Goal: Understand process/instructions

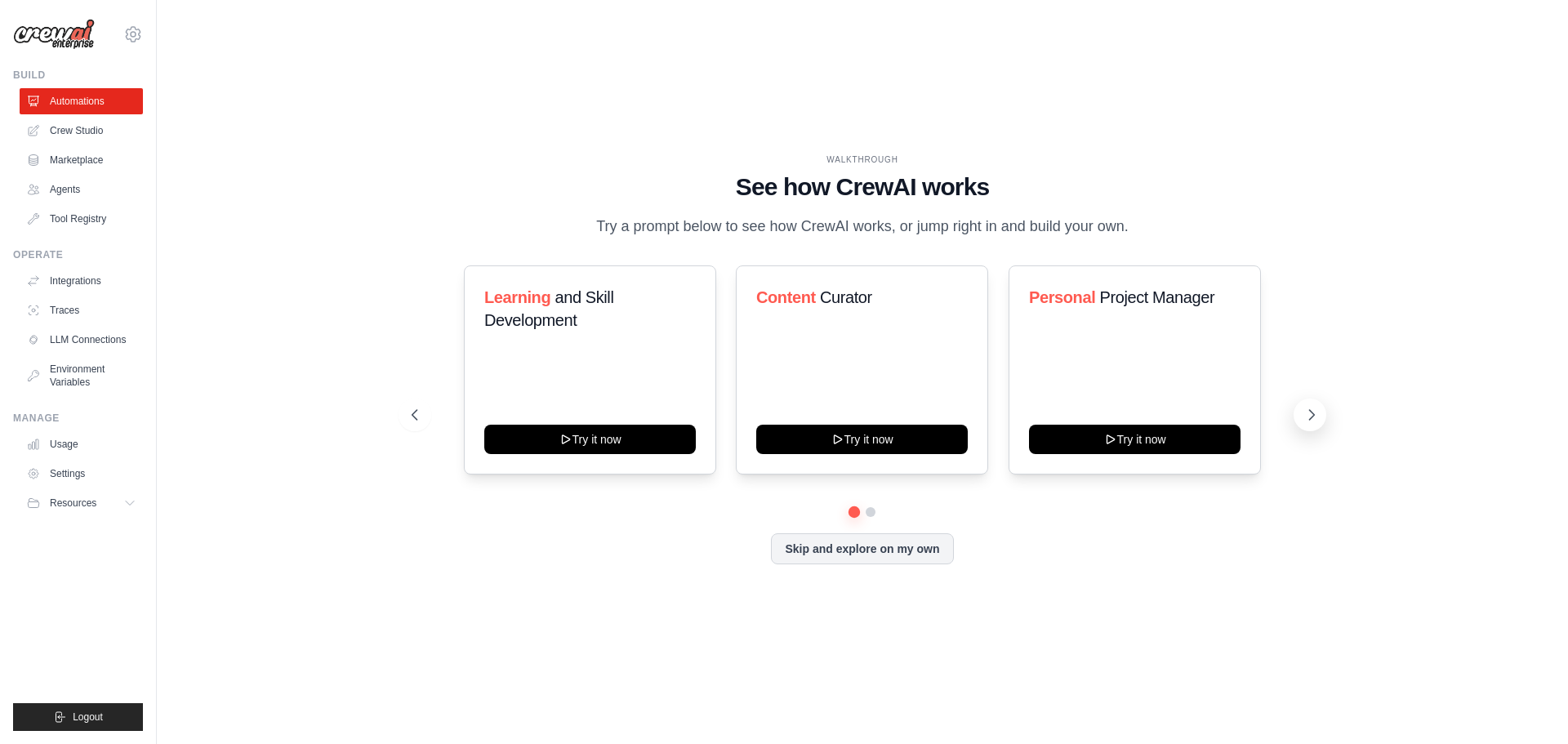
click at [1310, 411] on icon at bounding box center [1312, 415] width 17 height 17
click at [1310, 426] on button at bounding box center [1310, 415] width 32 height 32
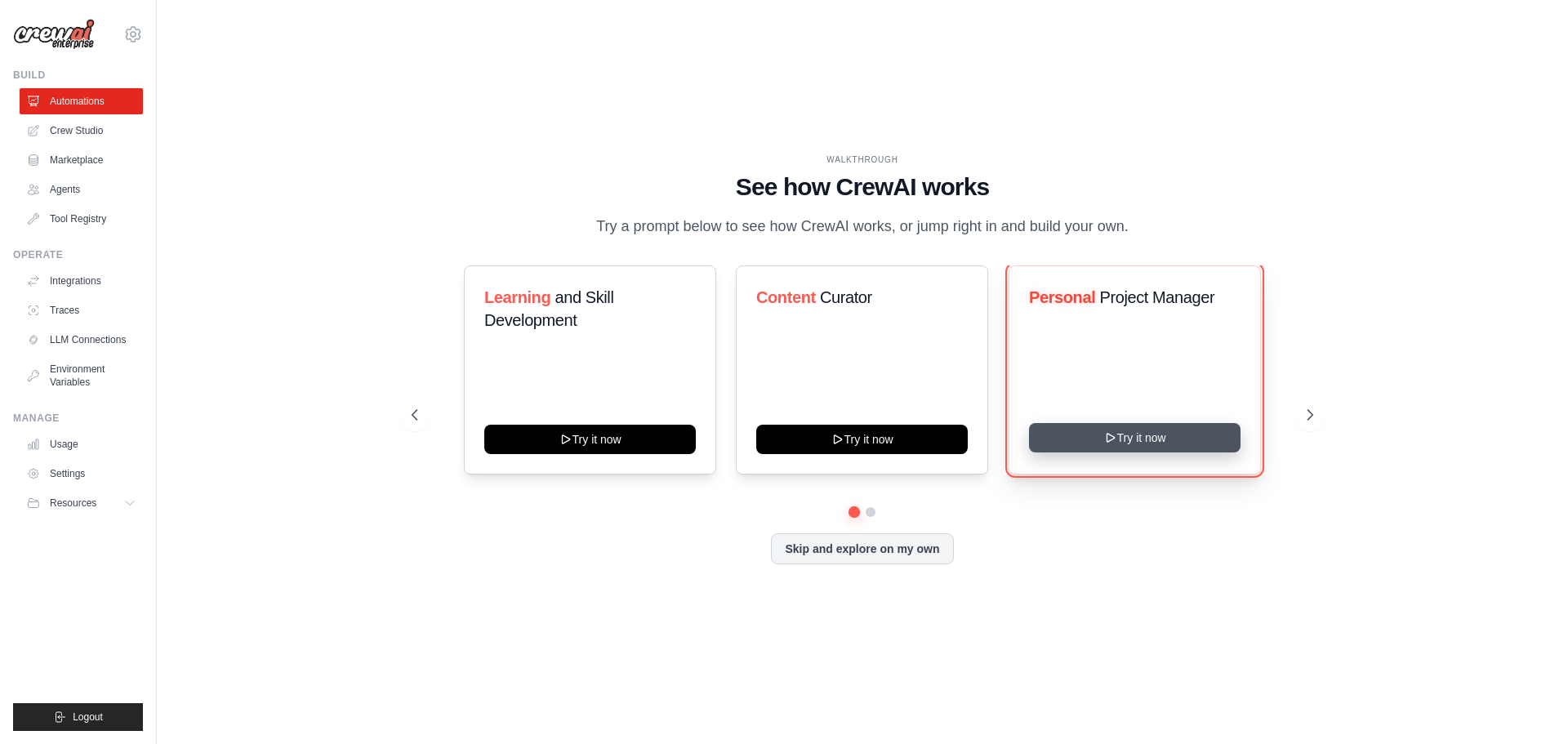
click at [1184, 441] on button "Try it now" at bounding box center [1134, 438] width 211 height 29
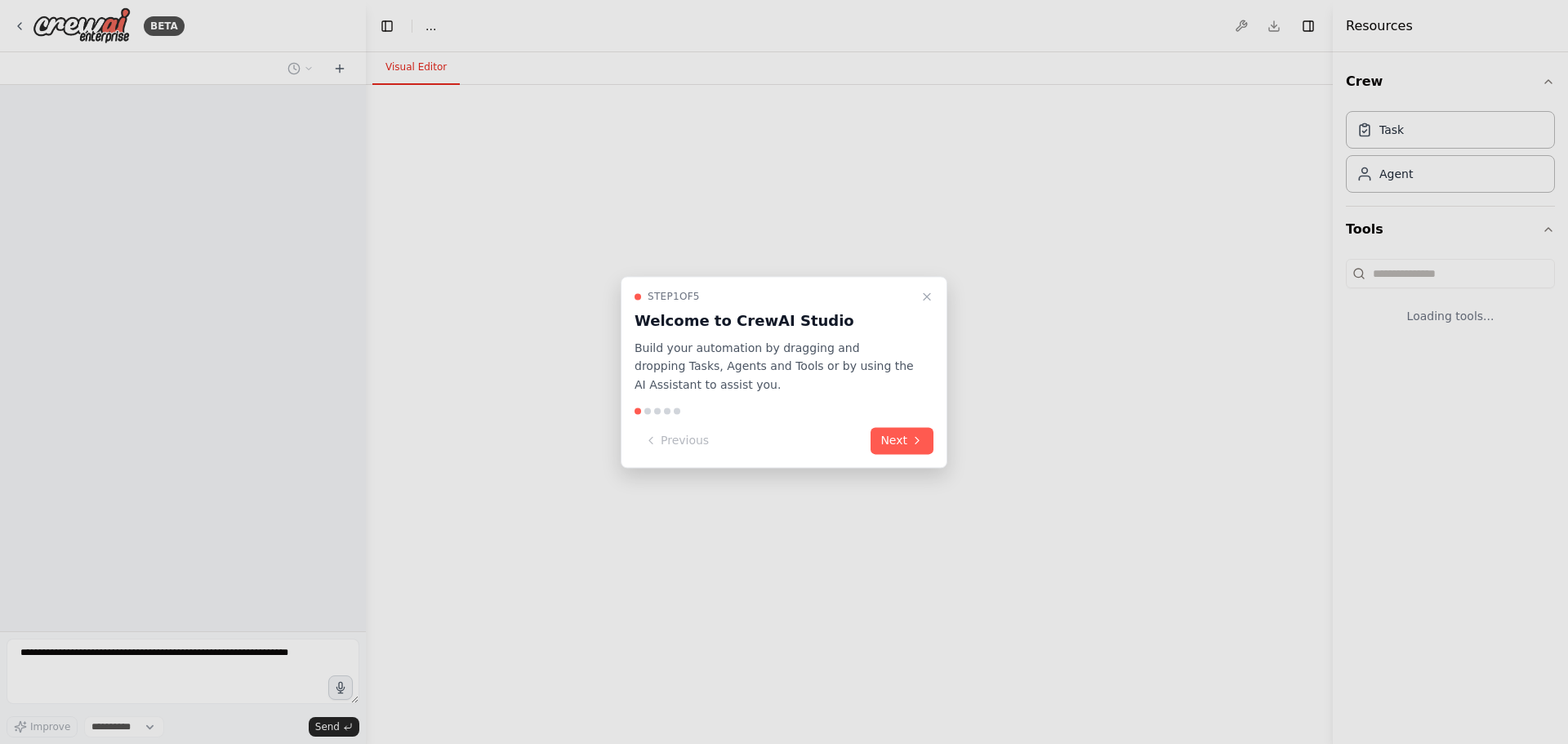
select select "****"
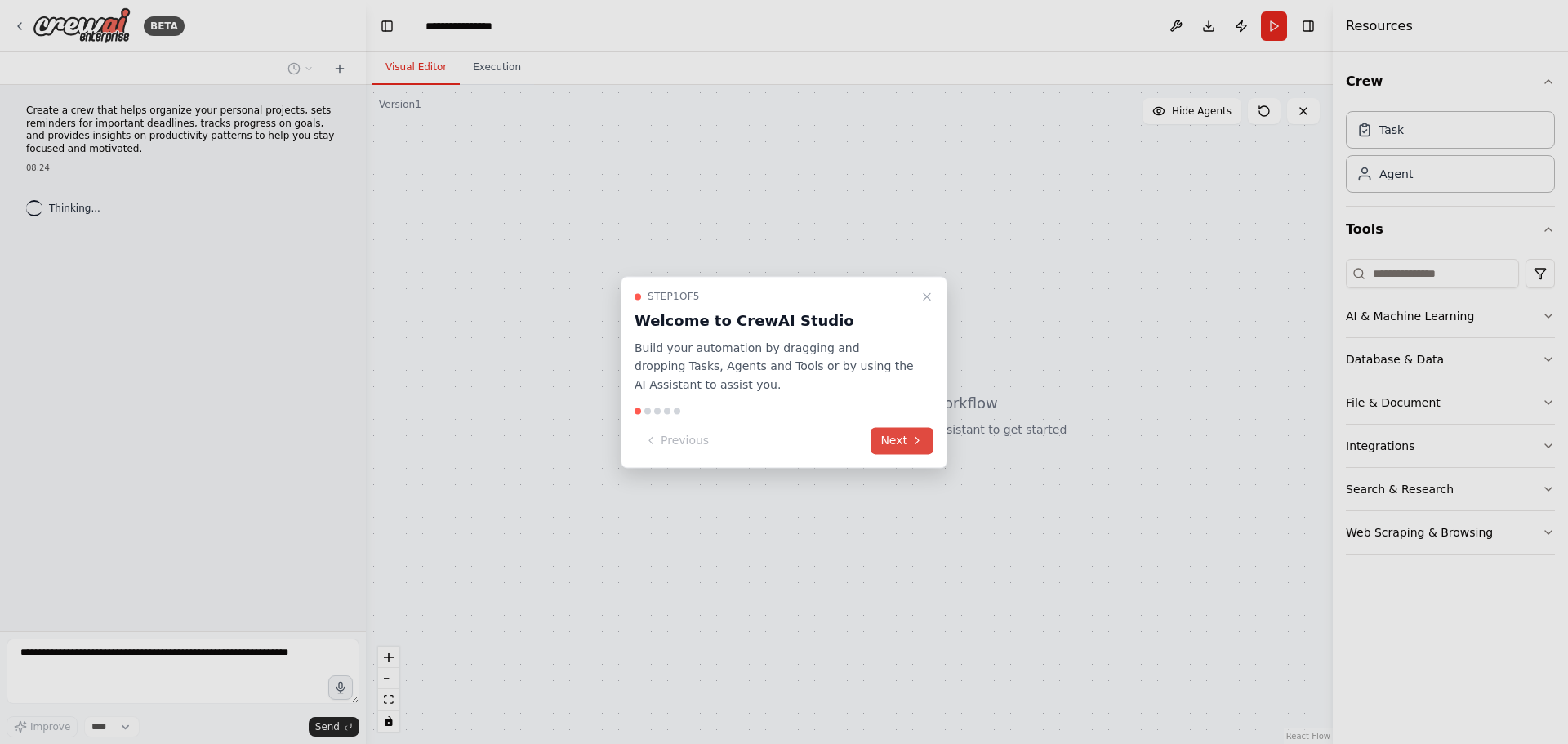
click at [903, 449] on button "Next" at bounding box center [902, 440] width 63 height 27
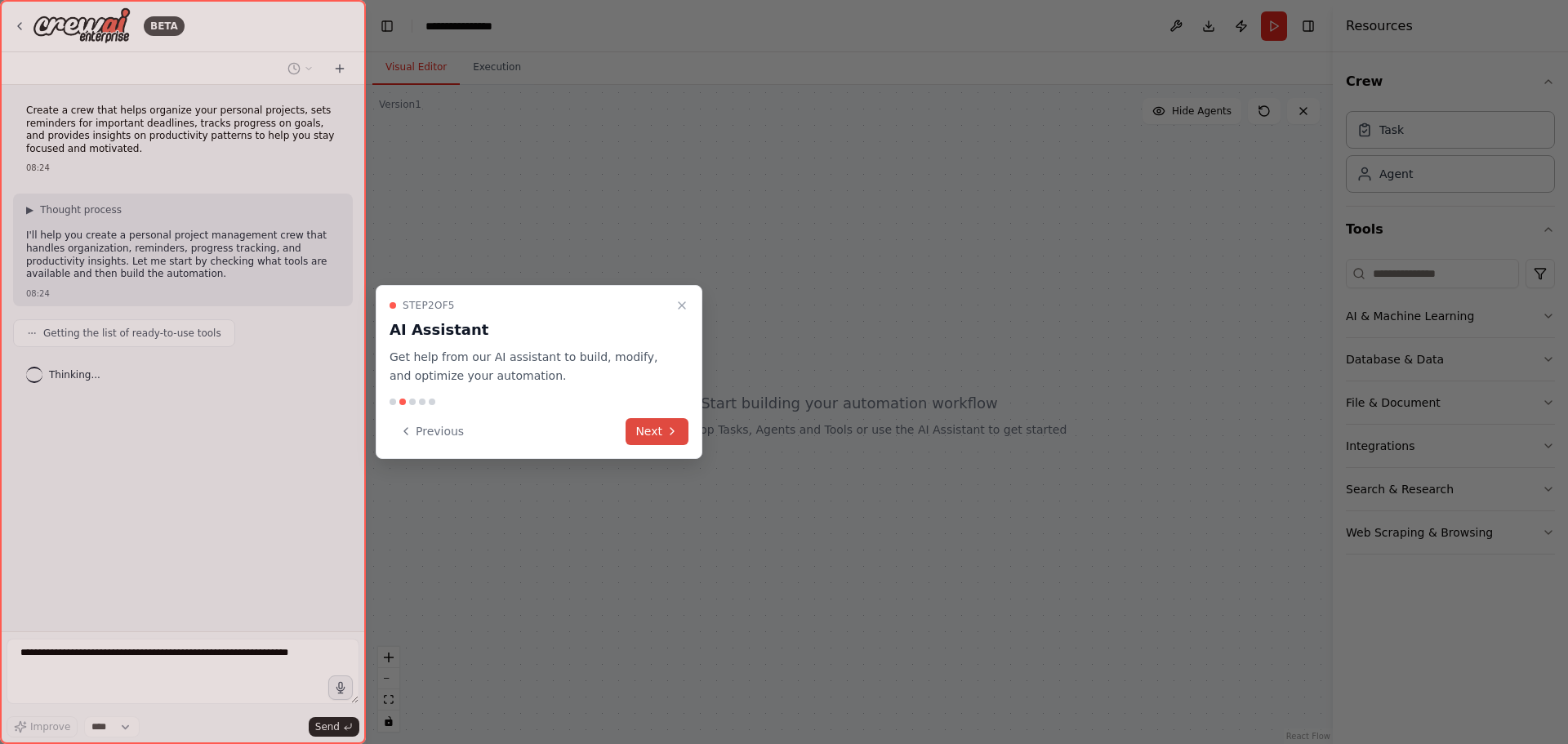
click at [661, 432] on button "Next" at bounding box center [657, 431] width 63 height 27
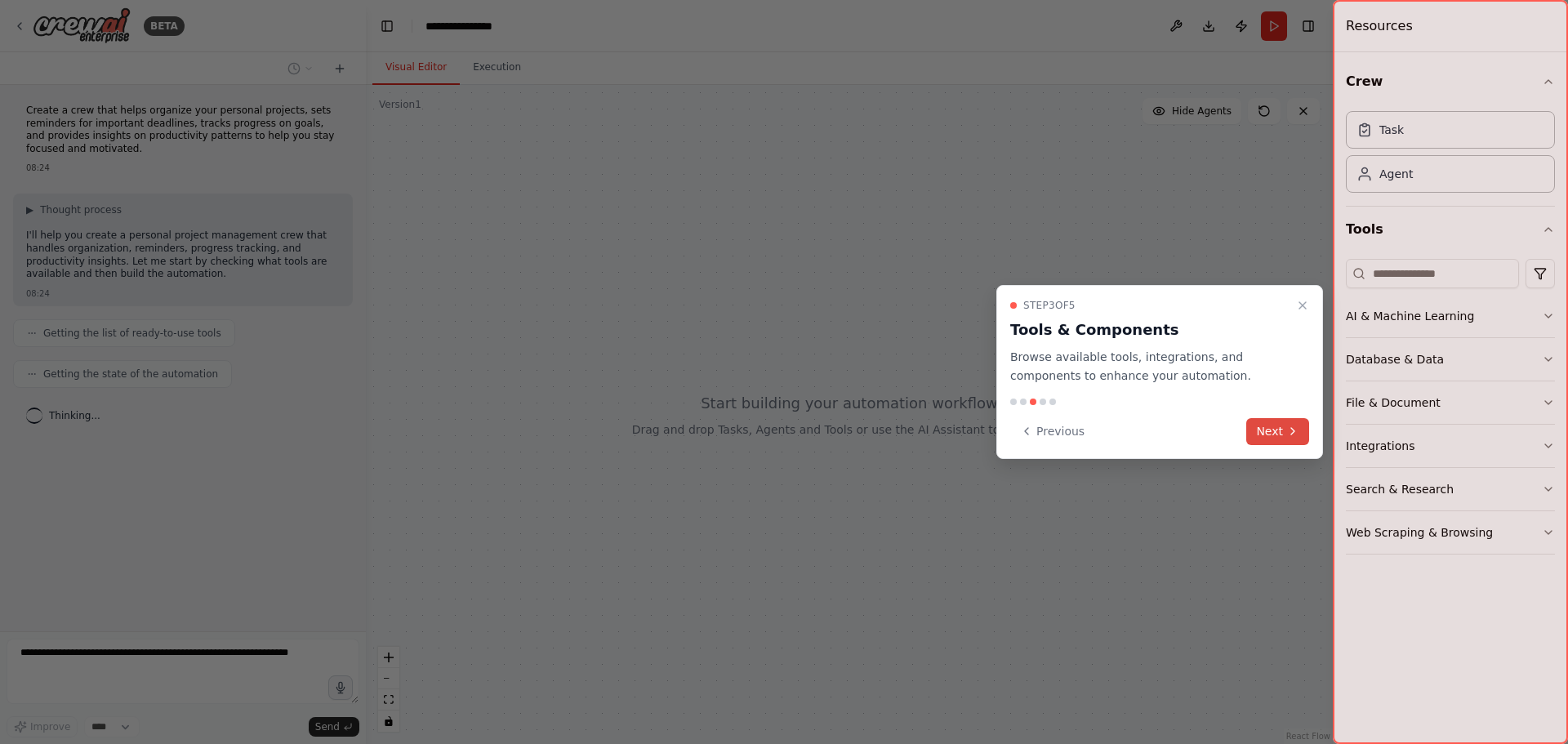
click at [1280, 427] on button "Next" at bounding box center [1278, 431] width 63 height 27
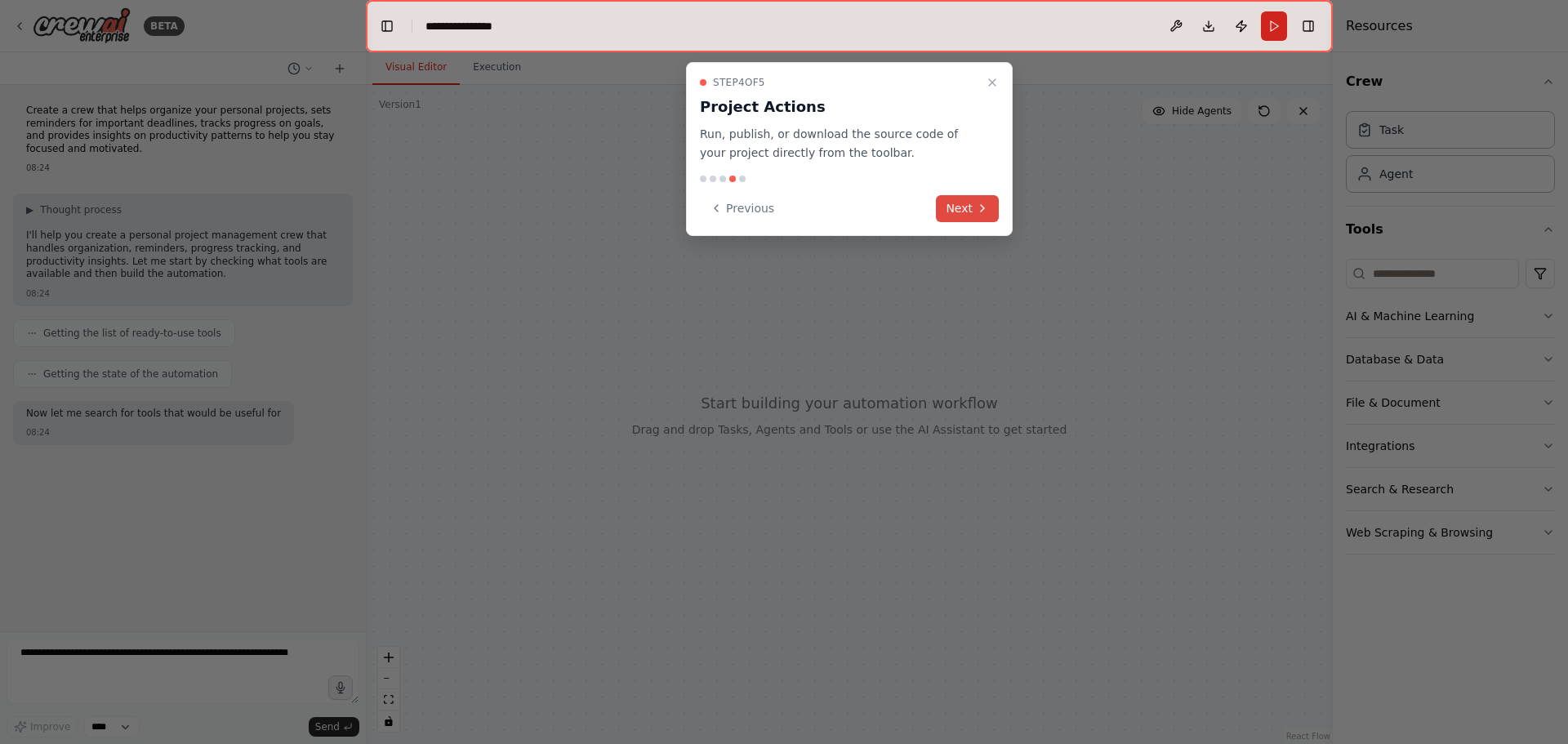
click at [981, 210] on icon at bounding box center [981, 207] width 13 height 13
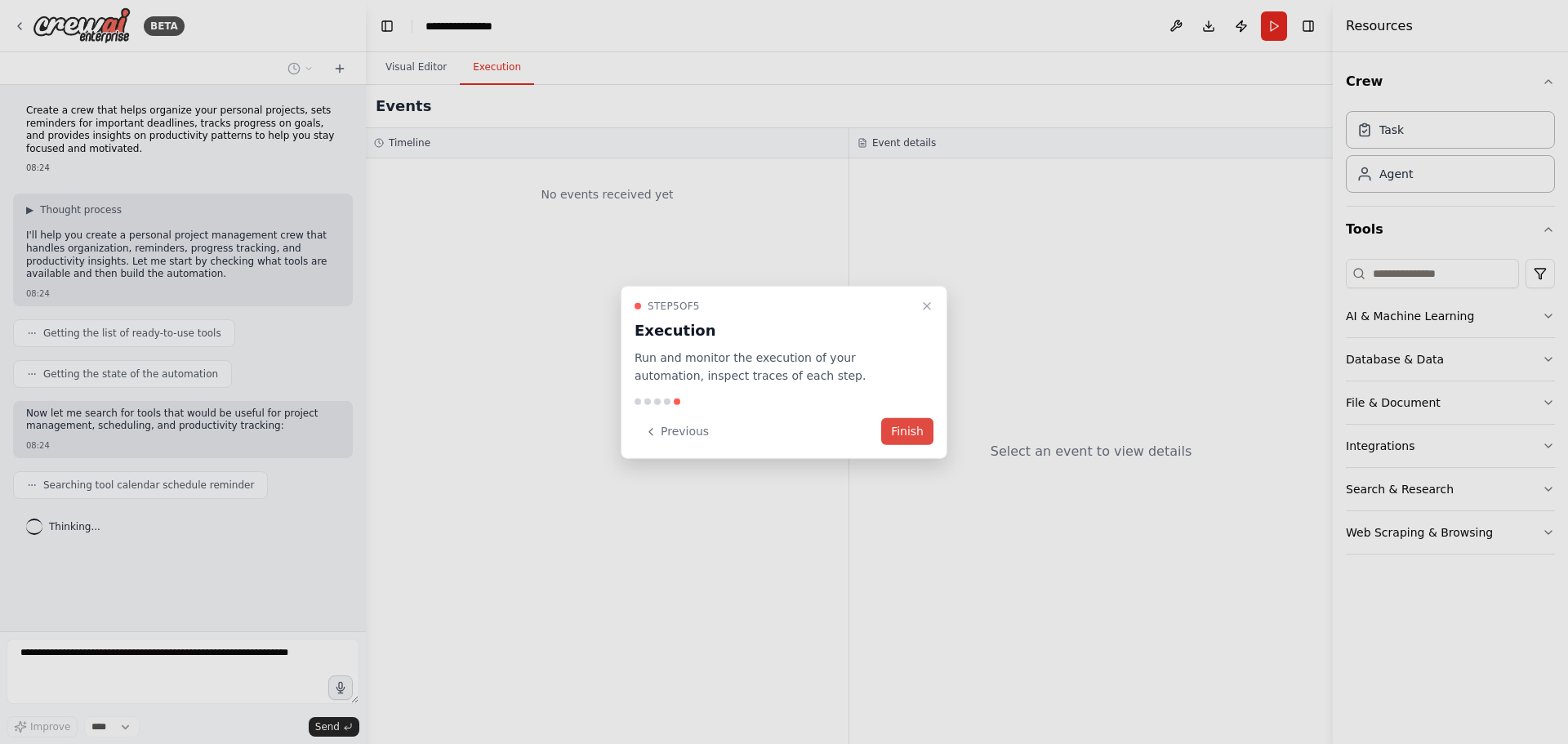
click at [909, 435] on button "Finish" at bounding box center [907, 431] width 52 height 27
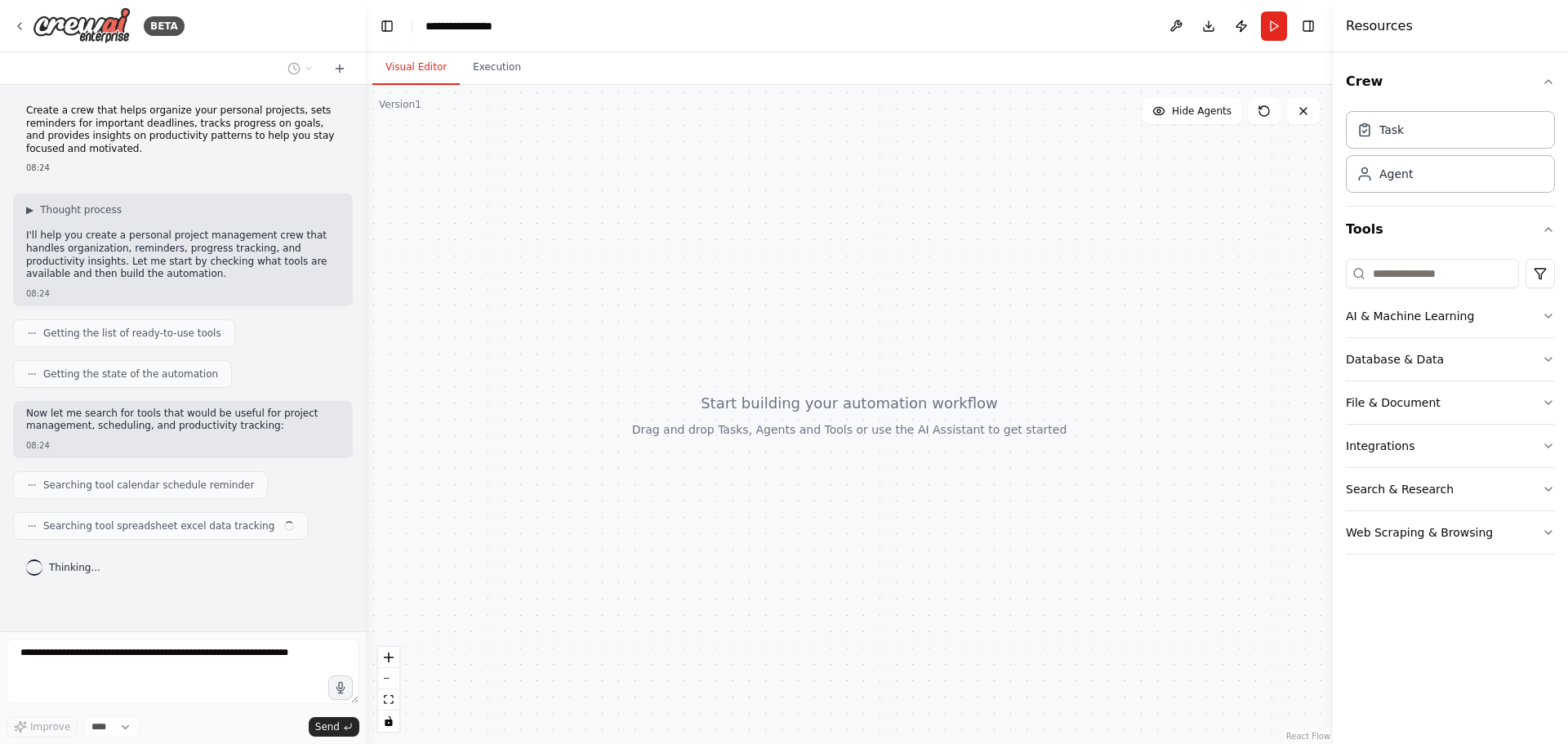
click at [1555, 315] on div "Crew Task Agent Tools AI & Machine Learning Database & Data File & Document Int…" at bounding box center [1450, 398] width 235 height 692
drag, startPoint x: 1555, startPoint y: 313, endPoint x: 1546, endPoint y: 313, distance: 9.0
click at [1553, 313] on div "Crew Task Agent Tools AI & Machine Learning Database & Data File & Document Int…" at bounding box center [1450, 398] width 235 height 692
click at [1546, 313] on icon "button" at bounding box center [1548, 315] width 13 height 13
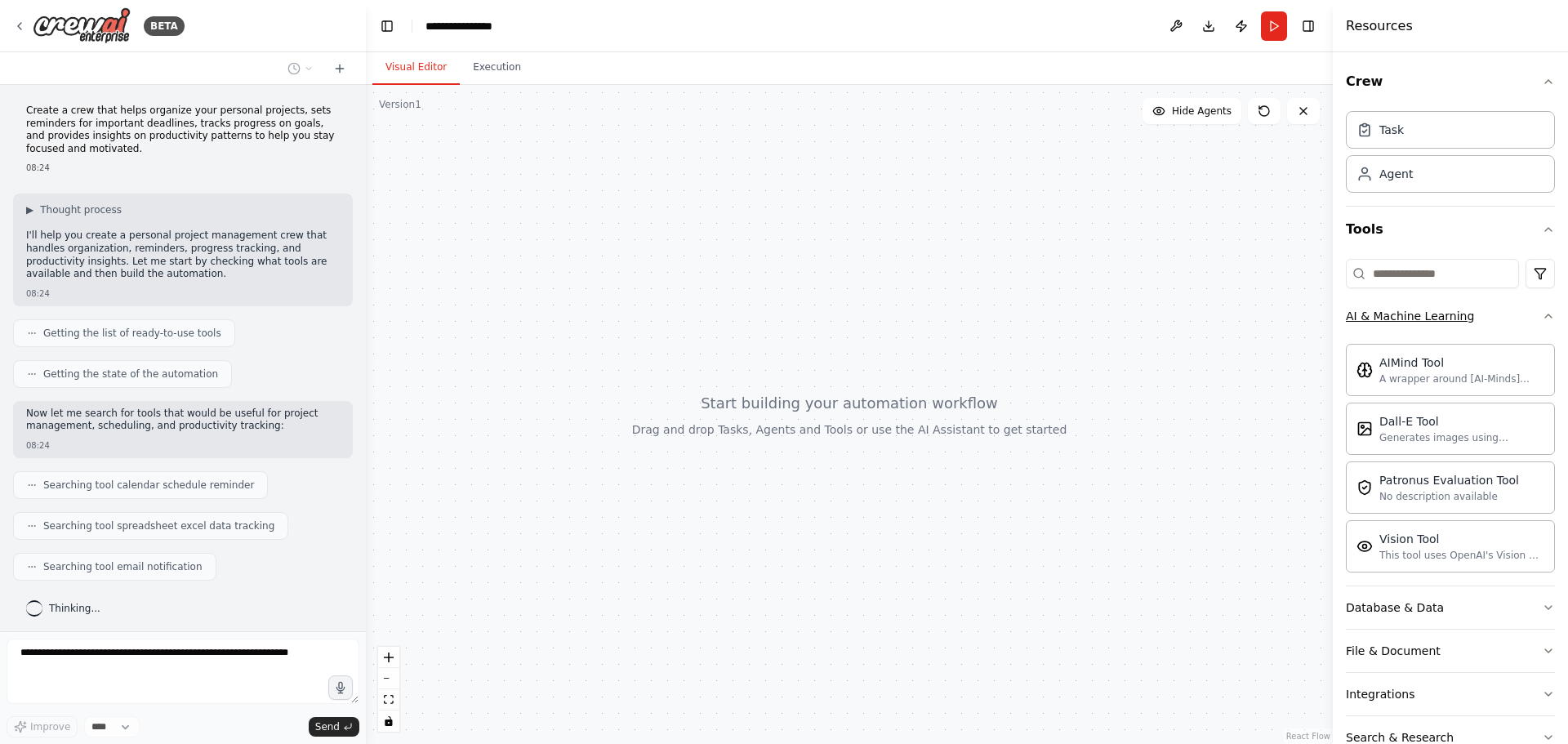
click at [1542, 313] on icon "button" at bounding box center [1548, 315] width 13 height 13
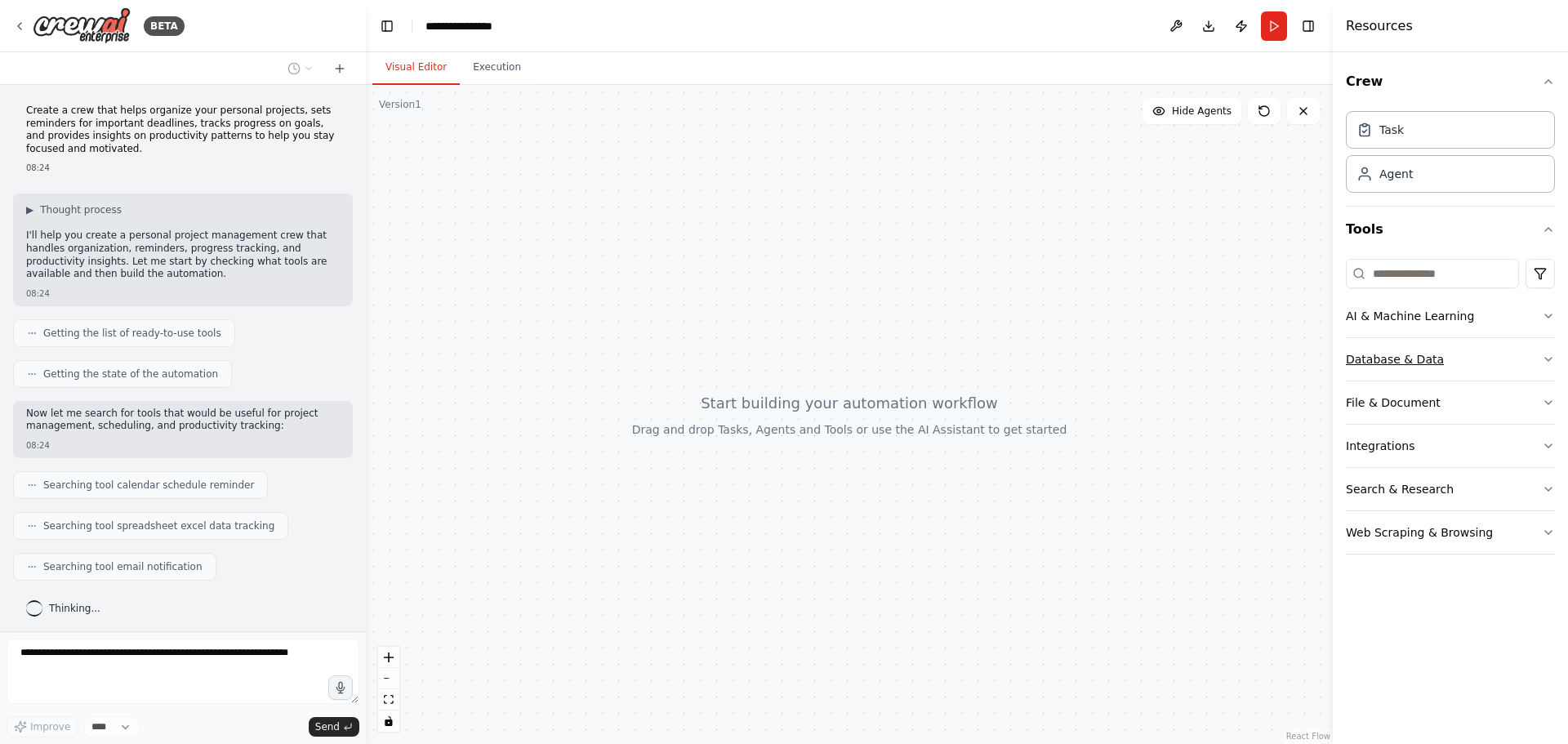
click at [1535, 362] on button "Database & Data" at bounding box center [1450, 359] width 209 height 42
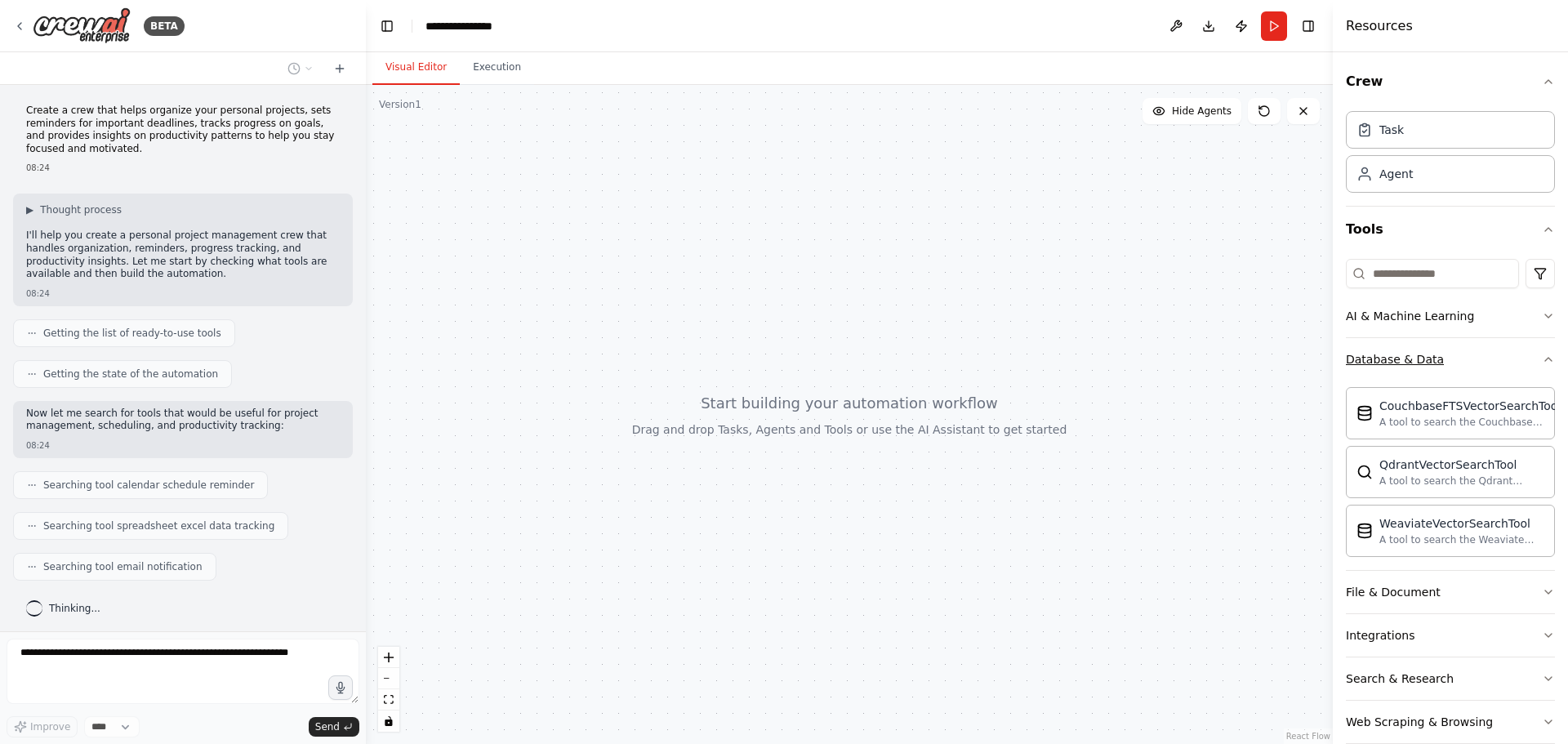
click at [1542, 361] on icon "button" at bounding box center [1548, 359] width 13 height 13
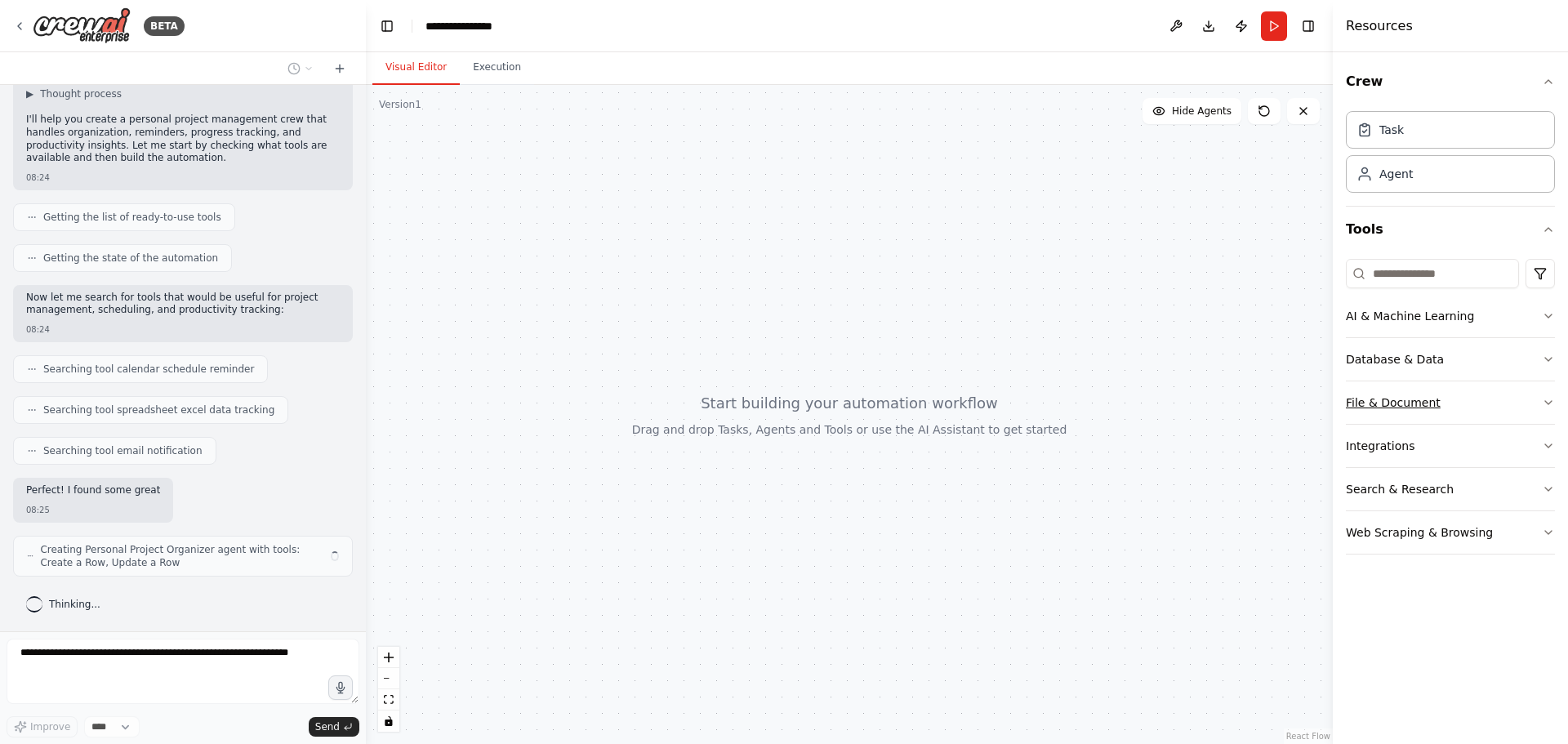
click at [1508, 411] on button "File & Document" at bounding box center [1450, 402] width 209 height 42
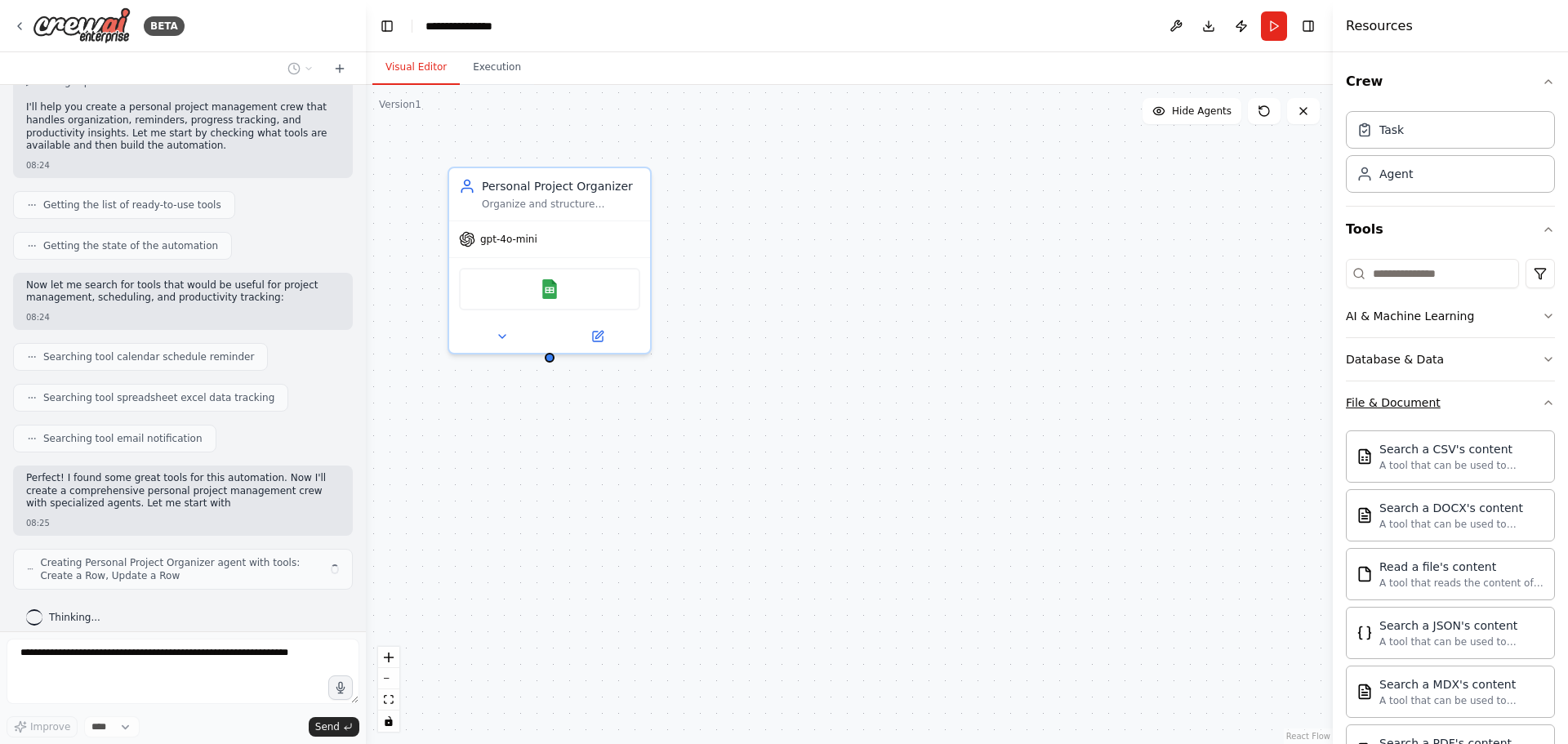
scroll to position [142, 0]
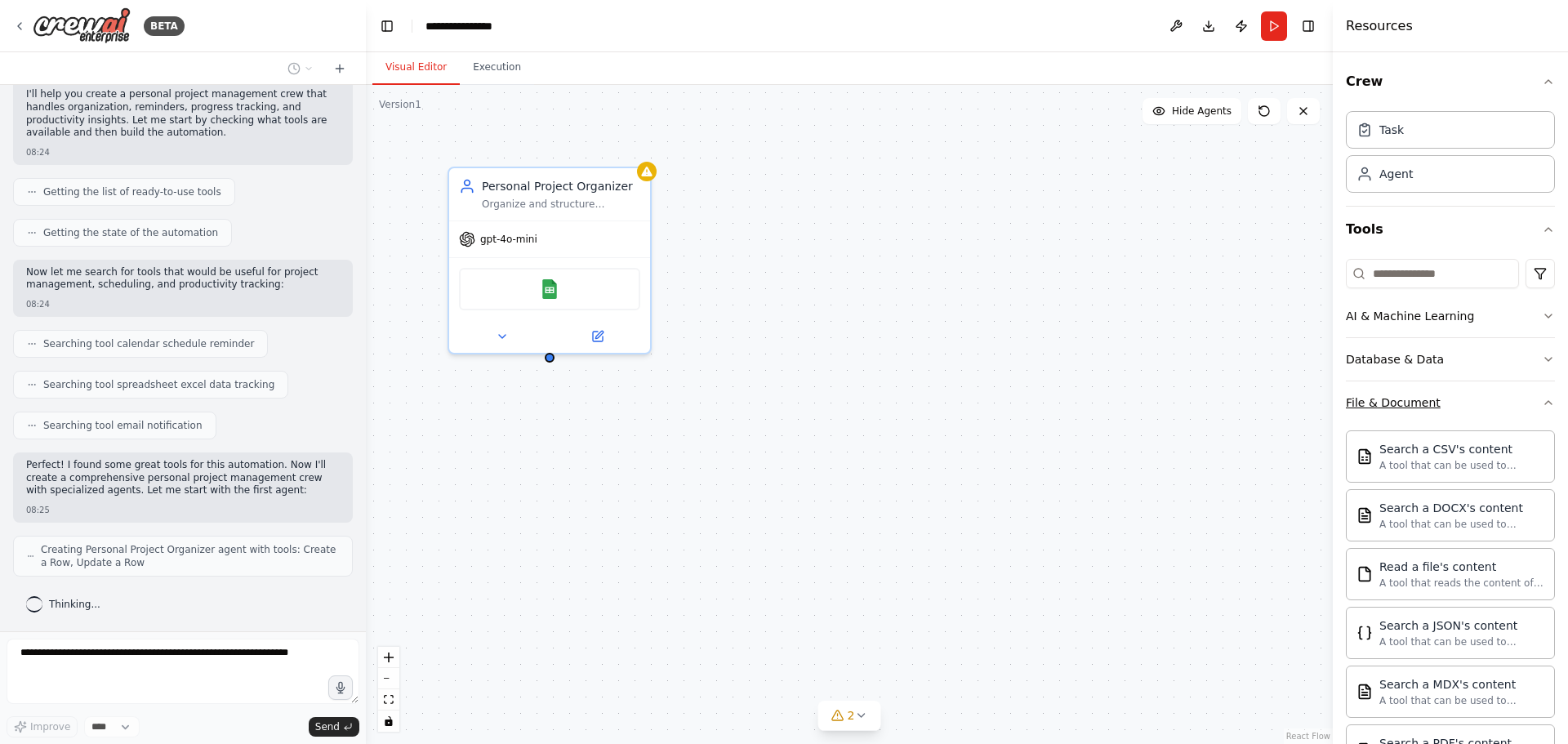
click at [1508, 411] on button "File & Document" at bounding box center [1450, 402] width 209 height 42
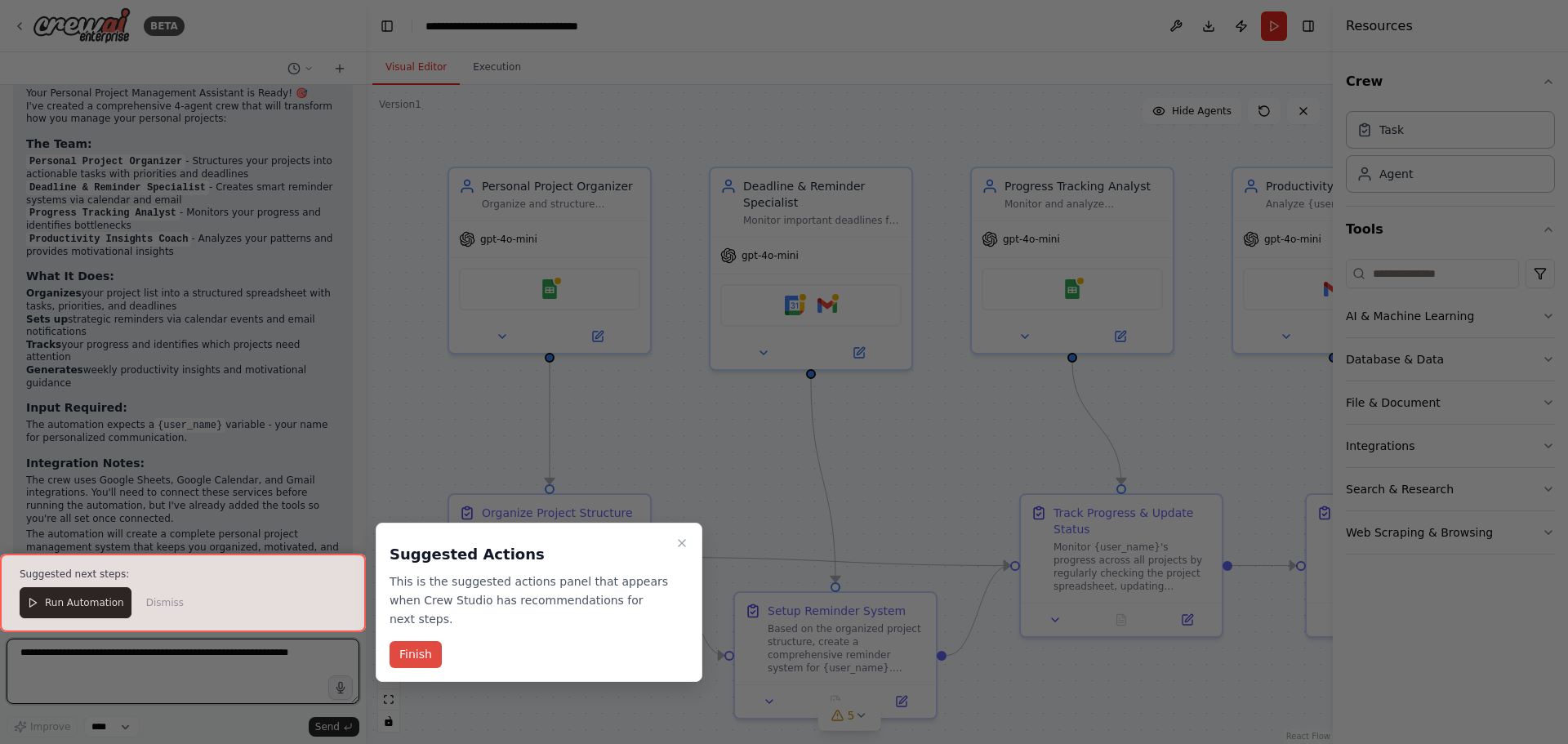
scroll to position [1294, 0]
click at [428, 642] on button "Finish" at bounding box center [416, 655] width 52 height 27
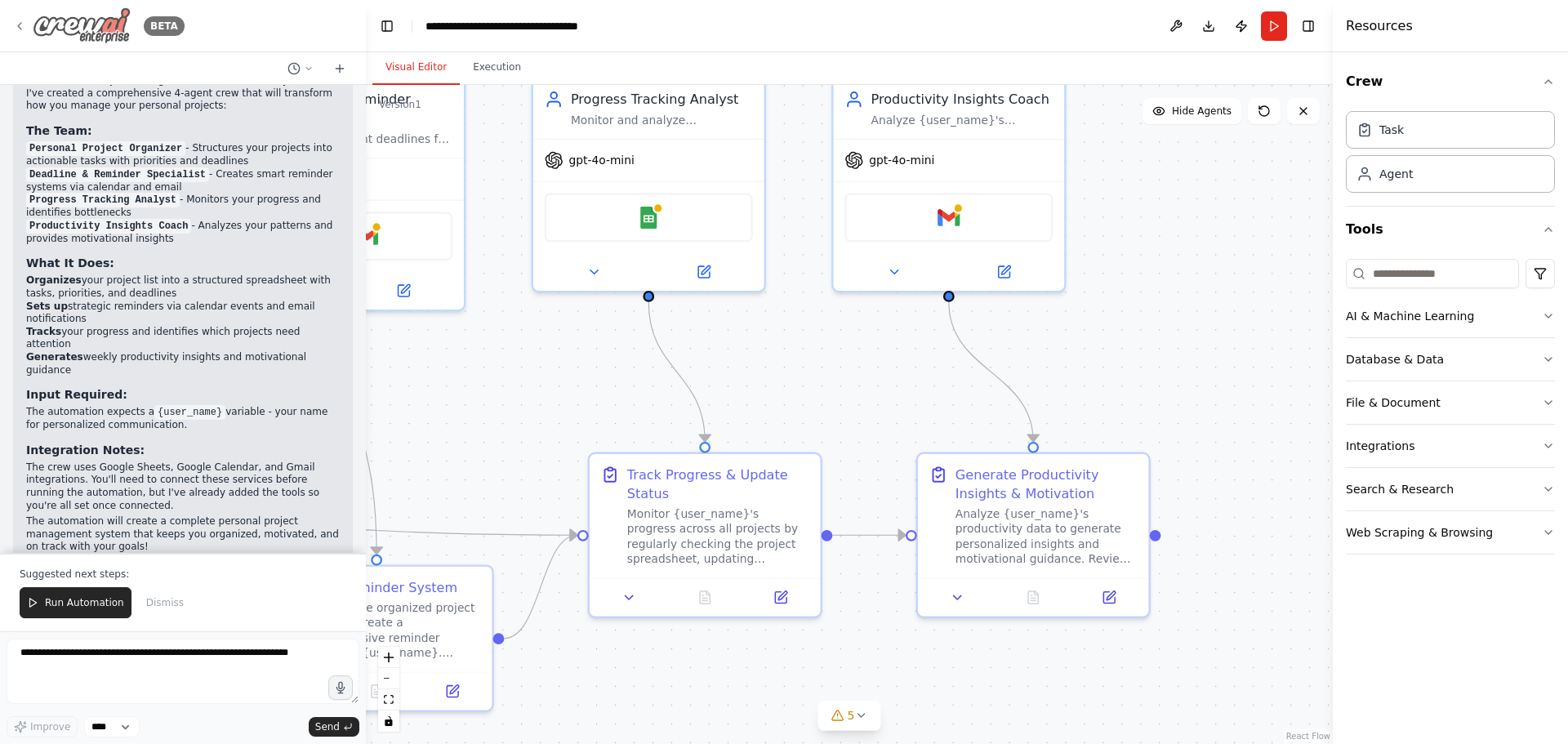
click at [22, 29] on icon at bounding box center [19, 26] width 13 height 13
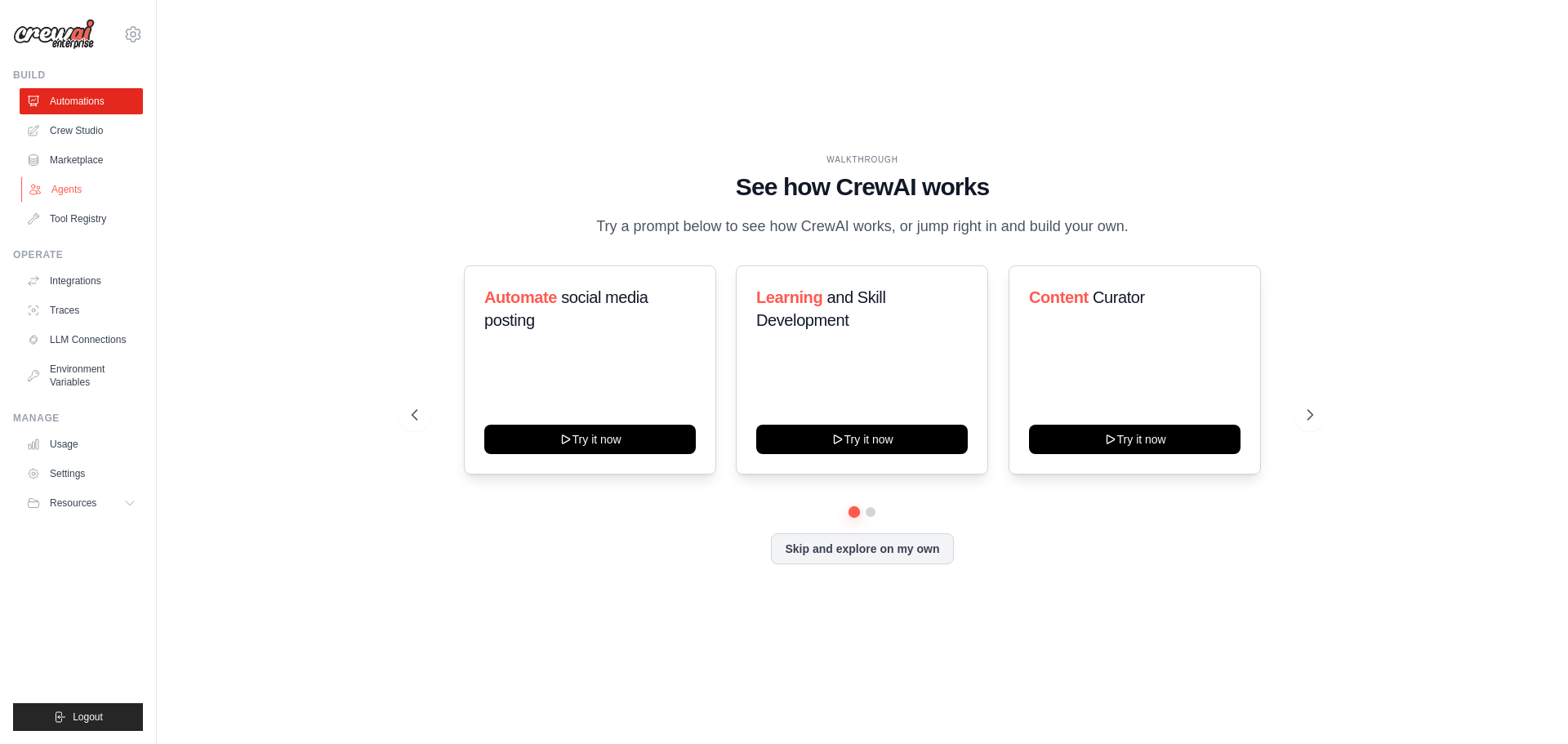
click at [99, 192] on link "Agents" at bounding box center [84, 190] width 124 height 27
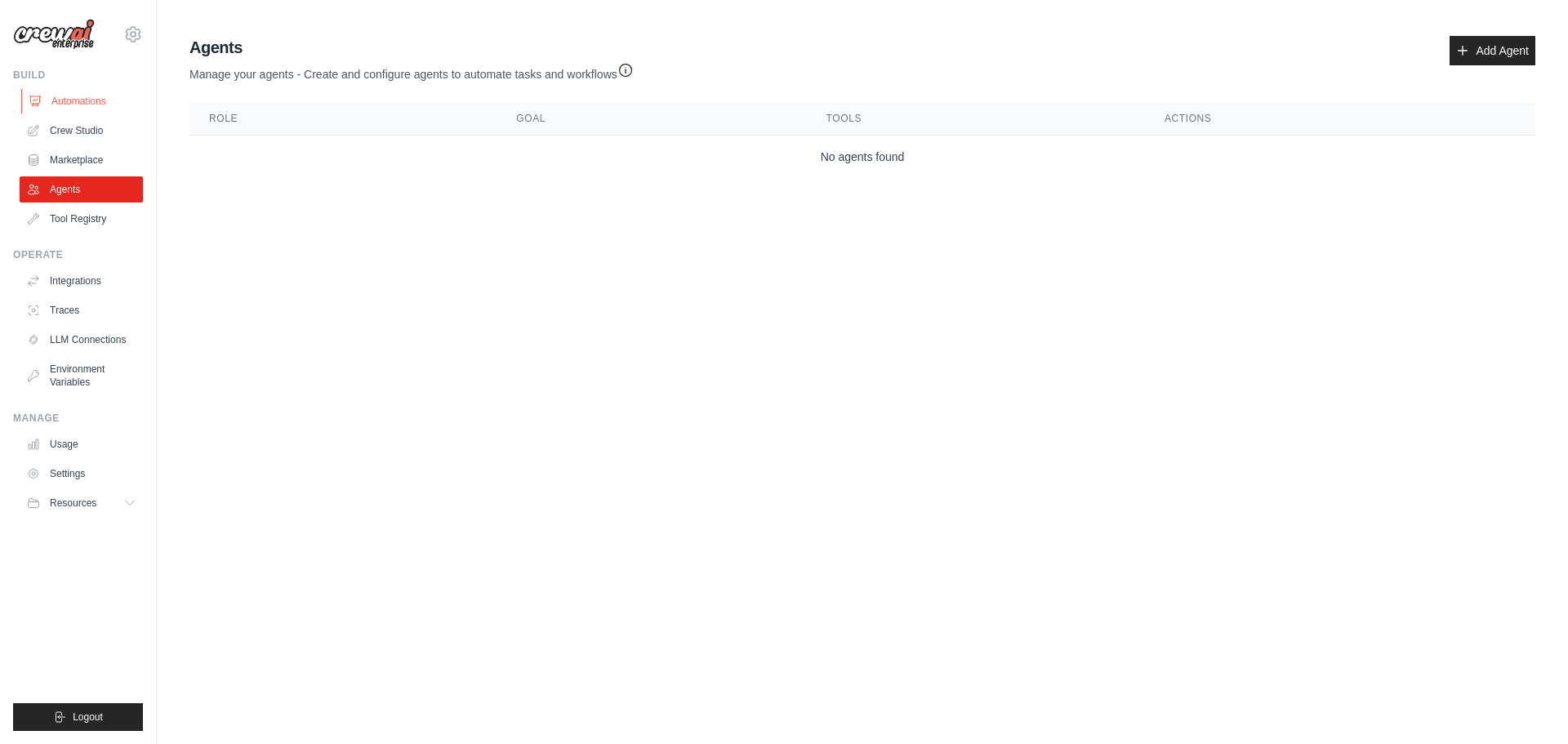
click at [106, 104] on link "Automations" at bounding box center [84, 101] width 124 height 27
